Goal: Check status: Check status

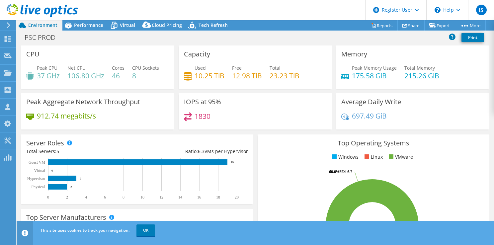
select select "USD"
click at [6, 24] on icon at bounding box center [8, 25] width 5 height 6
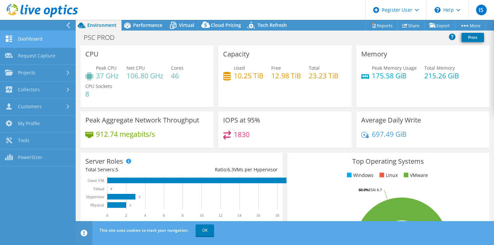
click at [47, 40] on link "Dashboard" at bounding box center [38, 39] width 76 height 17
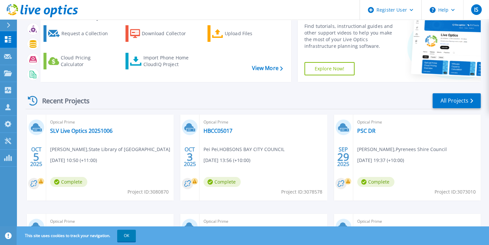
scroll to position [66, 0]
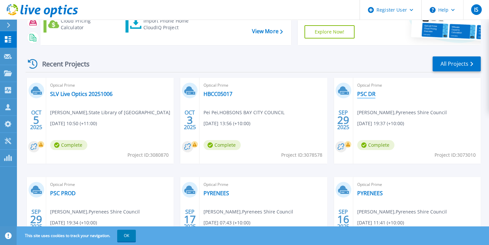
click at [358, 92] on link "PSC DR" at bounding box center [366, 94] width 18 height 7
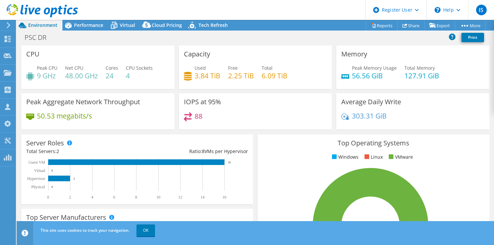
click at [276, 242] on header "This site uses cookies to track your navigation. OK" at bounding box center [266, 233] width 498 height 24
